Goal: Information Seeking & Learning: Learn about a topic

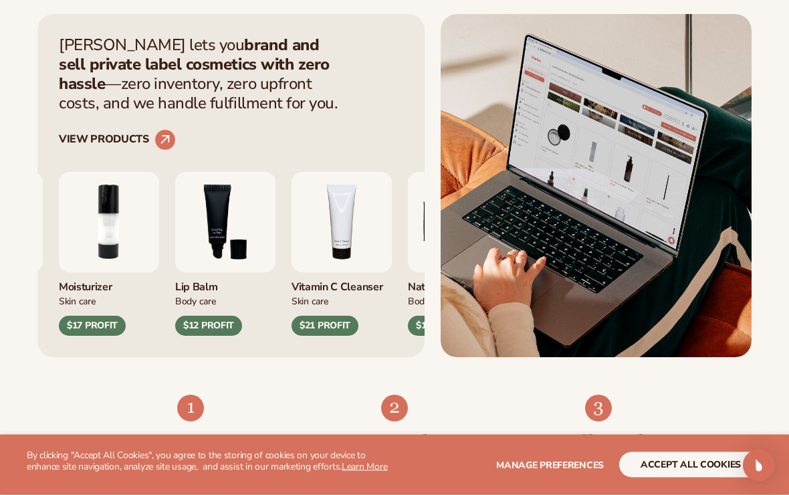
scroll to position [462, 0]
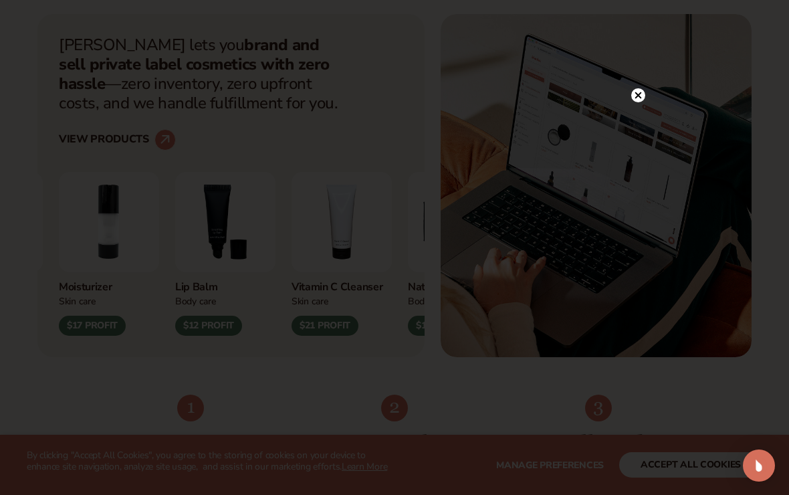
click at [638, 101] on circle at bounding box center [638, 95] width 14 height 14
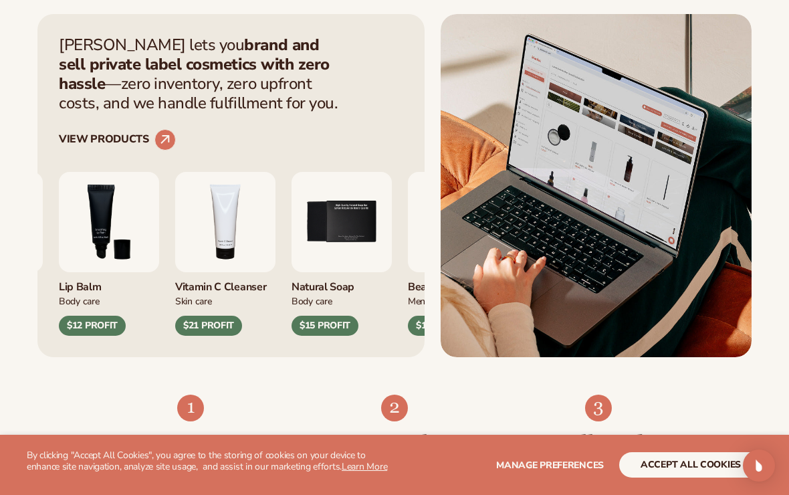
click at [159, 224] on img "3 / 9" at bounding box center [109, 222] width 100 height 100
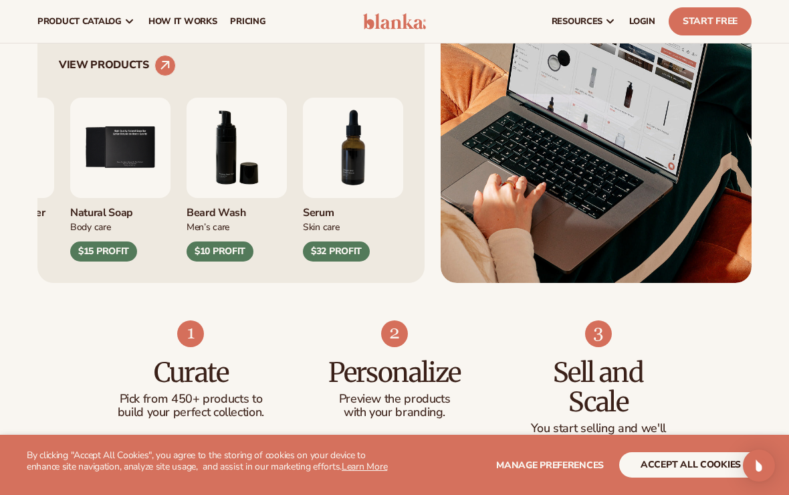
scroll to position [429, 0]
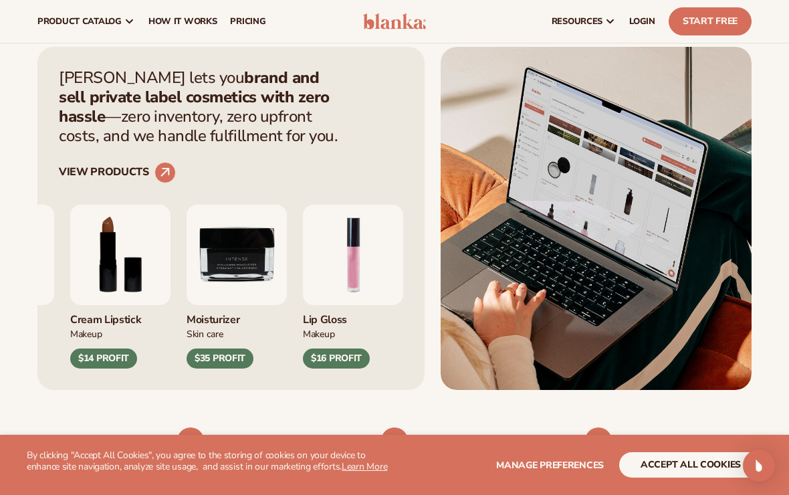
click at [171, 266] on img "8 / 9" at bounding box center [120, 255] width 100 height 100
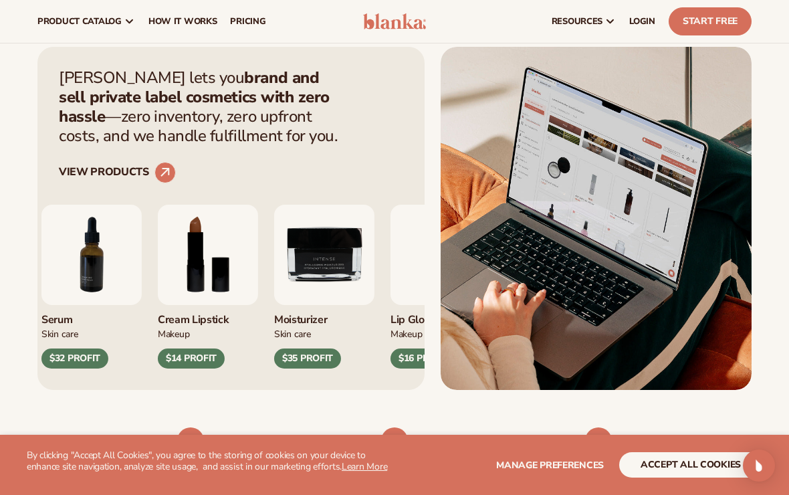
click at [197, 257] on img "8 / 9" at bounding box center [208, 255] width 100 height 100
click at [197, 232] on img "8 / 9" at bounding box center [208, 255] width 100 height 100
click at [209, 272] on img "8 / 9" at bounding box center [208, 255] width 100 height 100
click at [184, 361] on div "$14 PROFIT" at bounding box center [191, 359] width 67 height 20
click at [196, 337] on div "Makeup" at bounding box center [208, 333] width 100 height 14
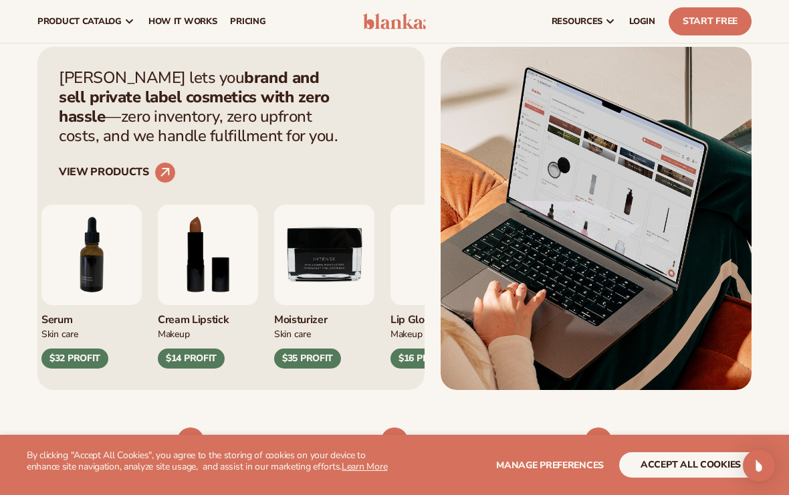
click at [193, 260] on img "8 / 9" at bounding box center [208, 255] width 100 height 100
click at [191, 258] on img "8 / 9" at bounding box center [208, 255] width 100 height 100
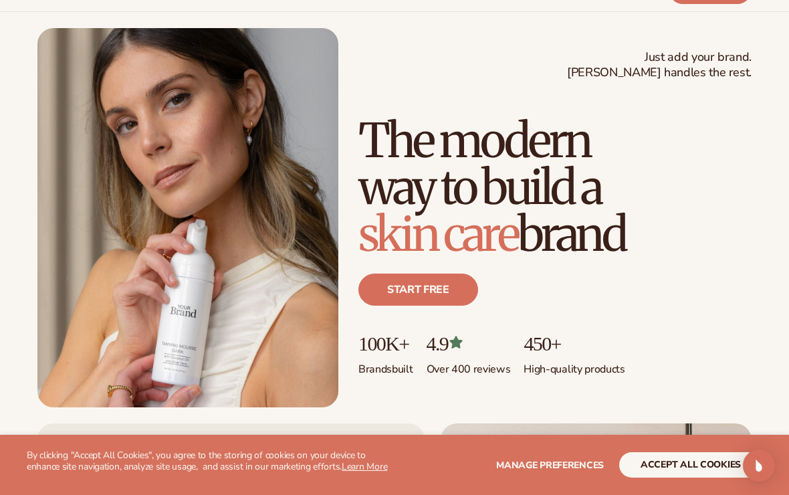
scroll to position [0, 0]
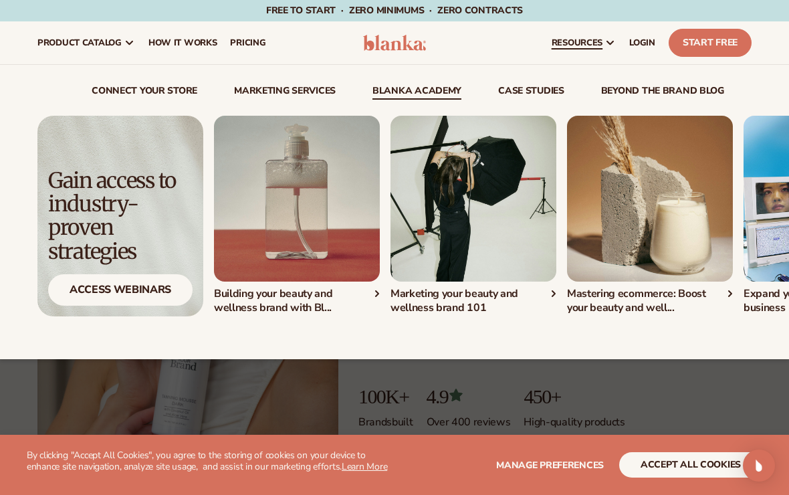
click at [544, 78] on div "connect your store Marketing services" at bounding box center [394, 212] width 714 height 294
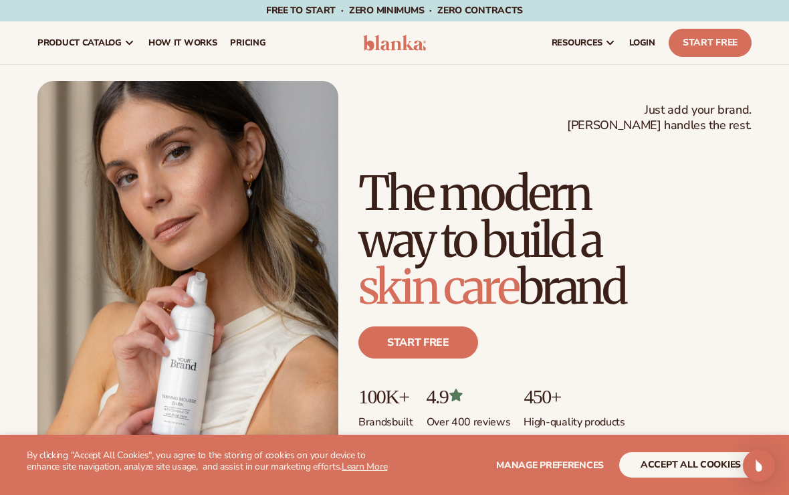
click at [663, 419] on ul "100K+ Brands built 4.9 Over 400 reviews 450+ High-quality products" at bounding box center [555, 407] width 393 height 44
click at [248, 29] on link "pricing" at bounding box center [247, 42] width 49 height 43
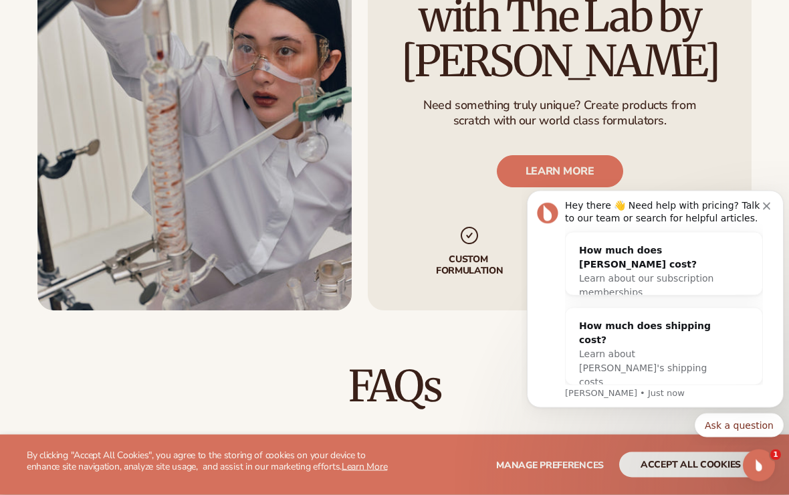
scroll to position [1543, 0]
click at [585, 167] on link "LEARN MORE" at bounding box center [559, 171] width 126 height 32
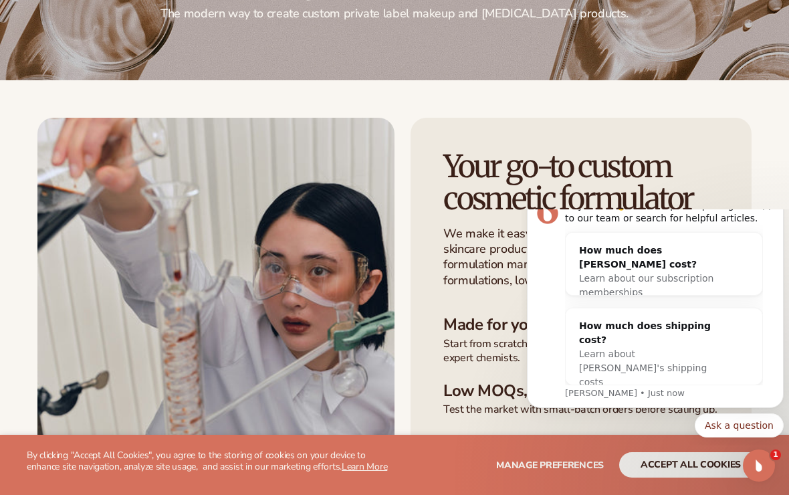
scroll to position [177, 0]
click at [765, 241] on div "Hey there 👋 Need help with pricing? Talk to our team or search for helpful arti…" at bounding box center [655, 299] width 237 height 200
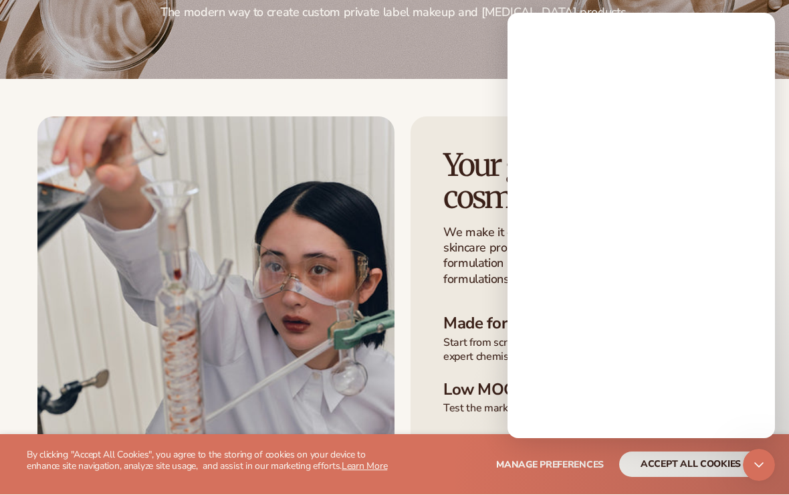
scroll to position [0, 0]
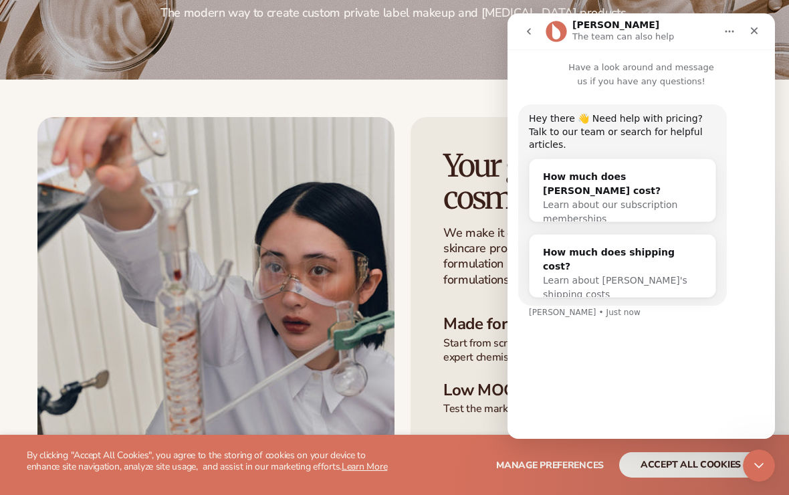
click at [765, 32] on div "Close" at bounding box center [755, 31] width 24 height 24
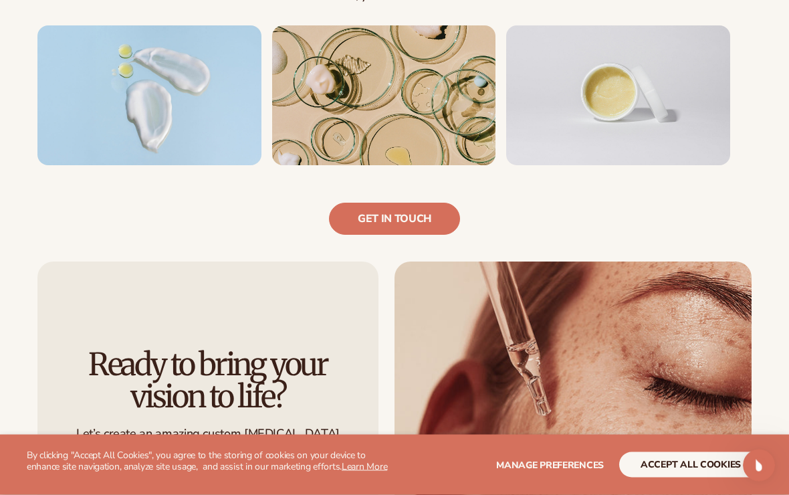
scroll to position [876, 0]
